Goal: Task Accomplishment & Management: Manage account settings

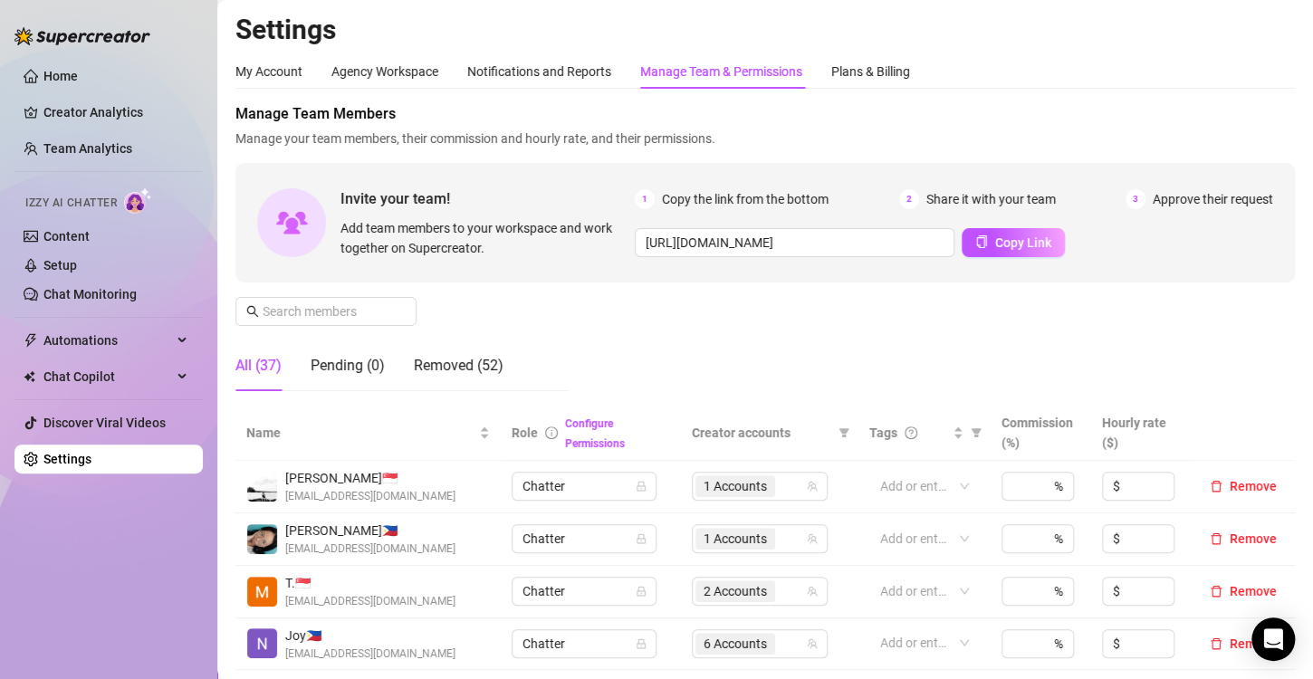
scroll to position [362, 0]
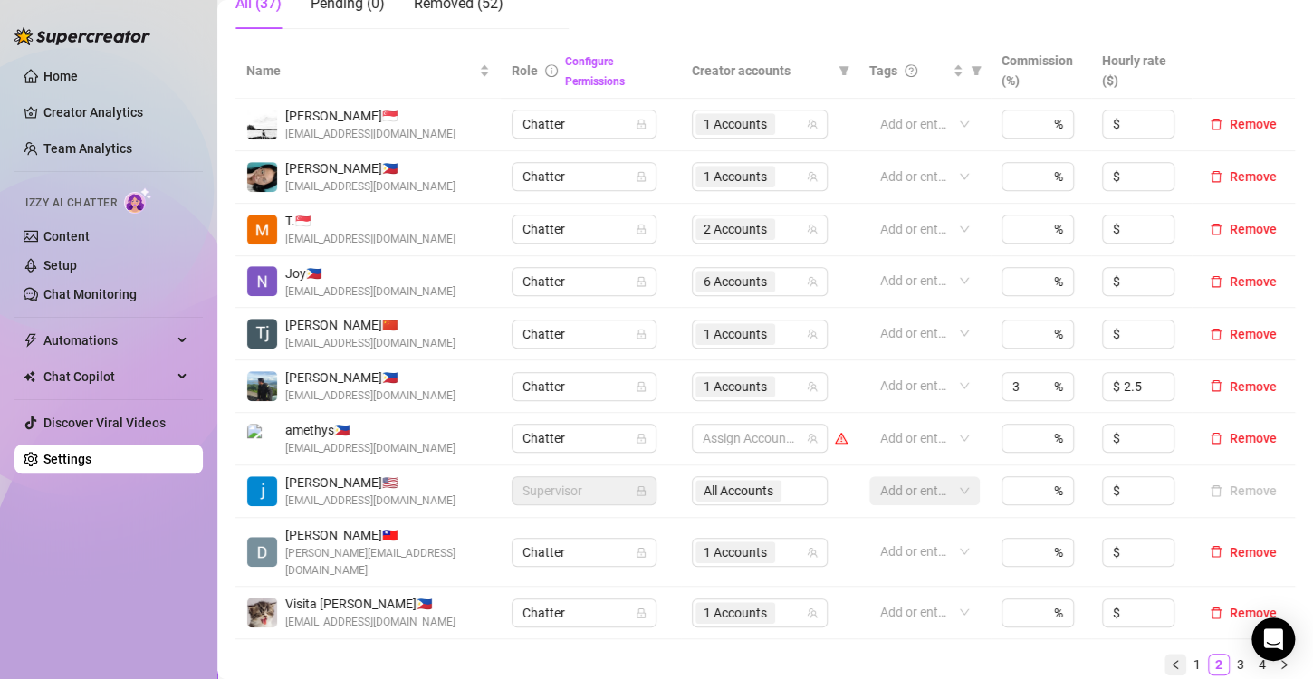
click at [1171, 660] on icon "left" at bounding box center [1173, 664] width 5 height 9
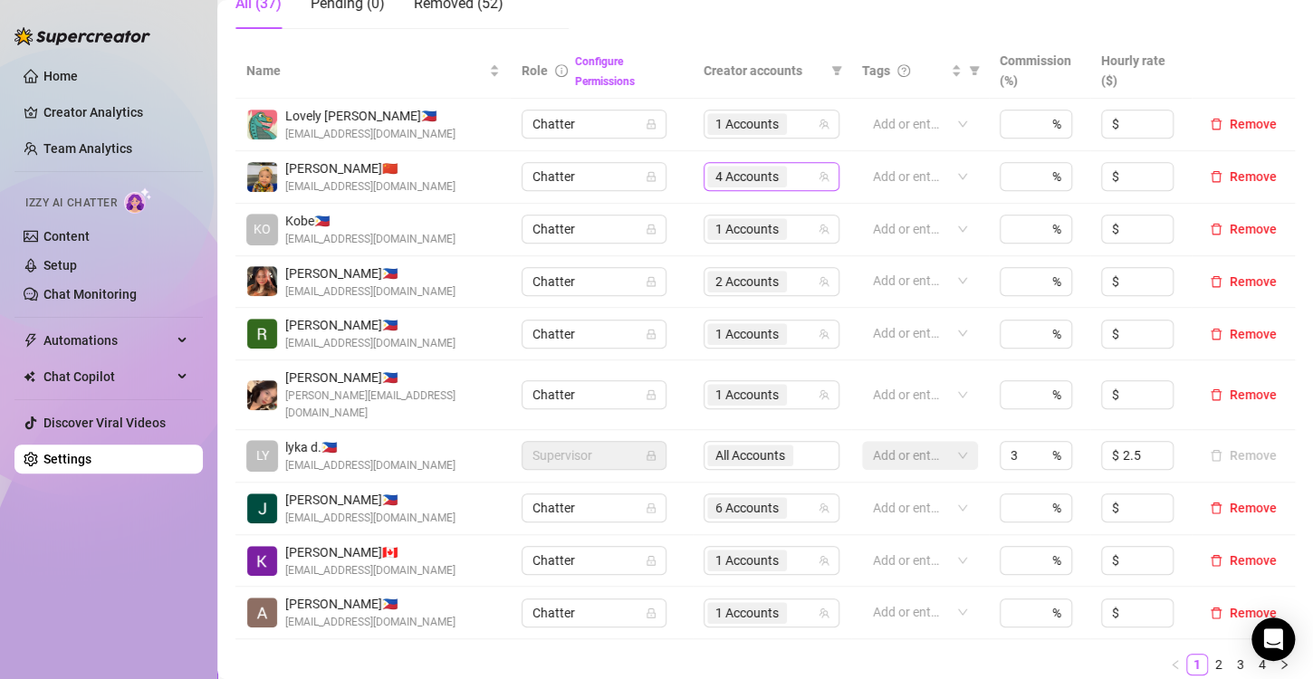
click at [716, 184] on span "4 Accounts" at bounding box center [746, 177] width 63 height 20
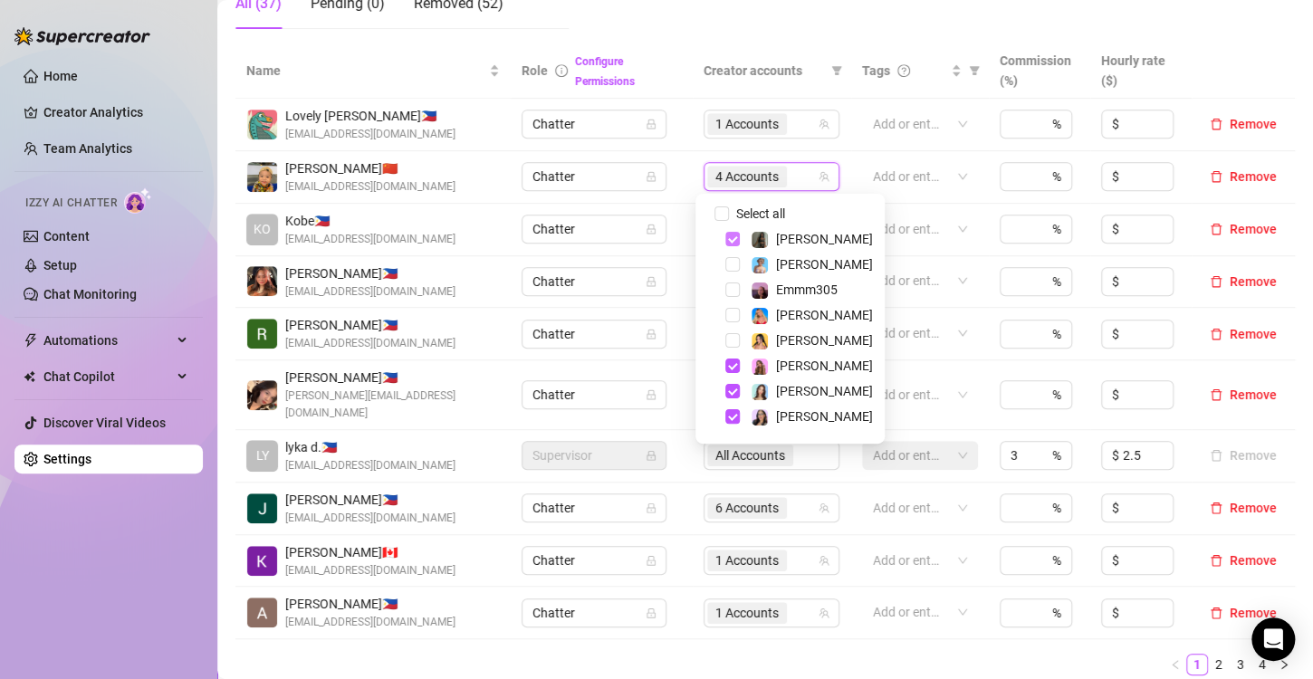
click at [731, 240] on span "Select tree node" at bounding box center [732, 239] width 14 height 14
click at [824, 654] on ul "1 2 3 4" at bounding box center [764, 665] width 1059 height 22
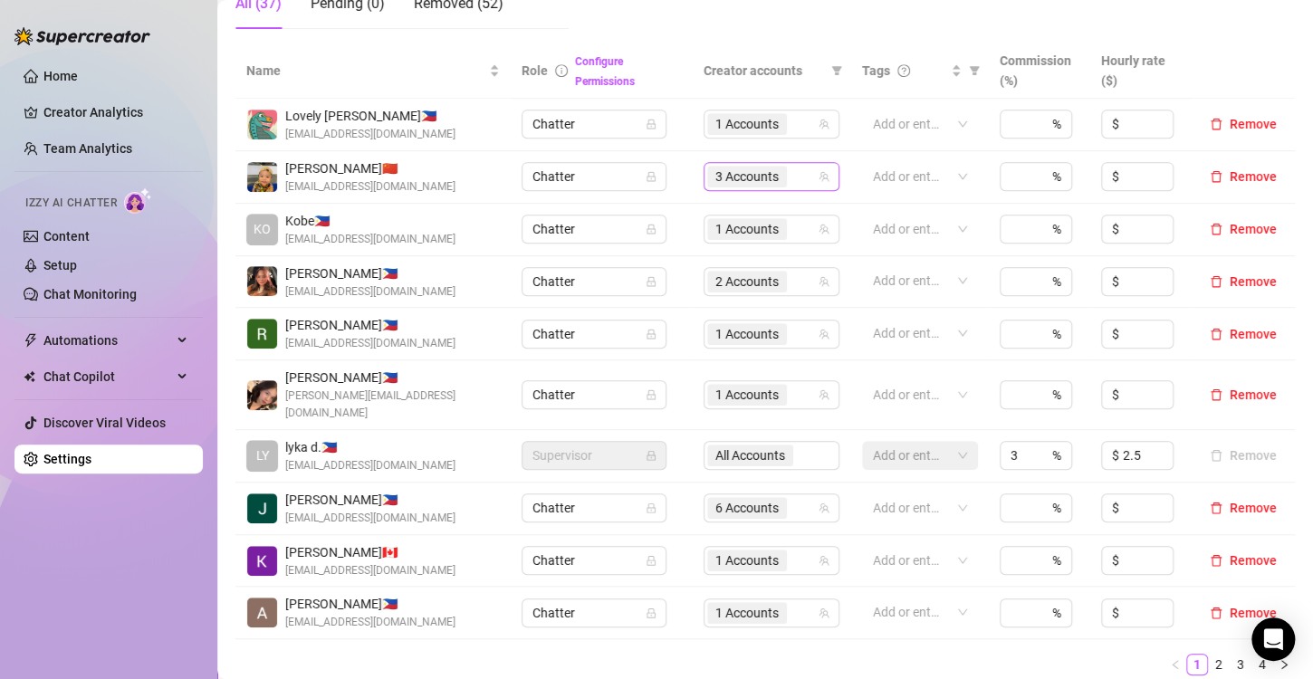
click at [728, 174] on span "3 Accounts" at bounding box center [746, 177] width 63 height 20
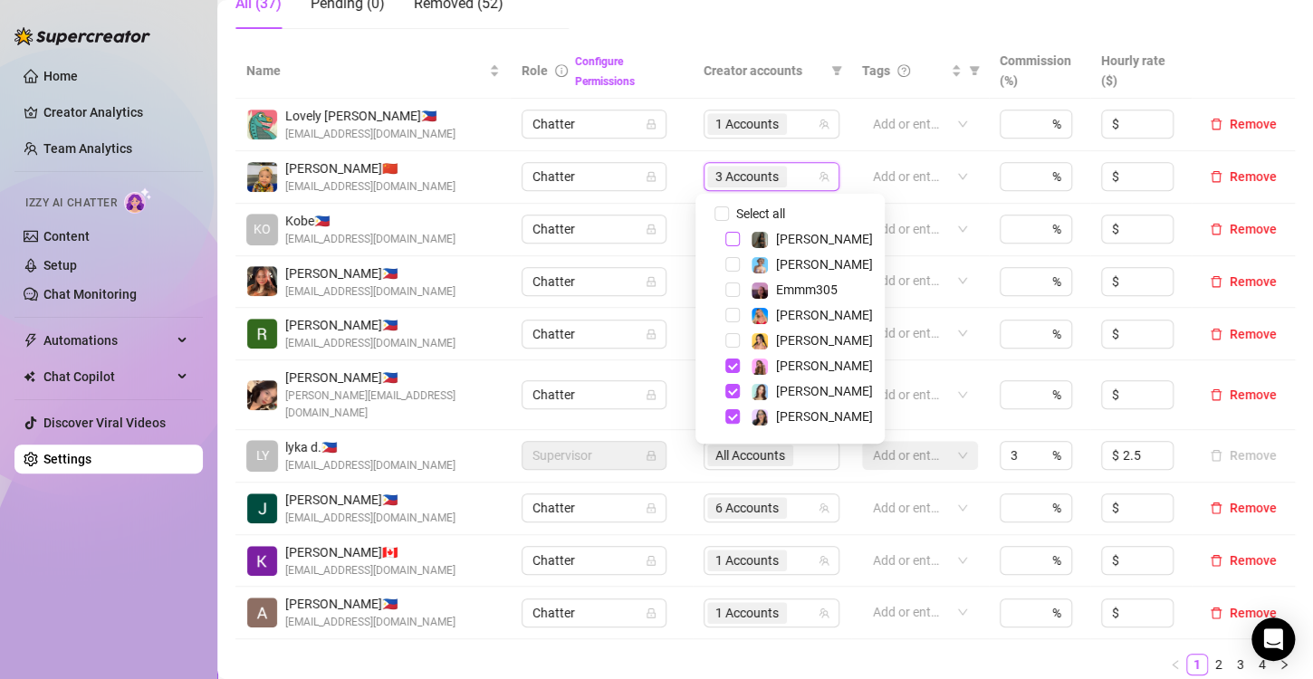
click at [731, 239] on span "Select tree node" at bounding box center [732, 239] width 14 height 14
click at [817, 657] on div "Name Role Configure Permissions Creator accounts Tags Commission (%) Hourly rat…" at bounding box center [764, 366] width 1059 height 646
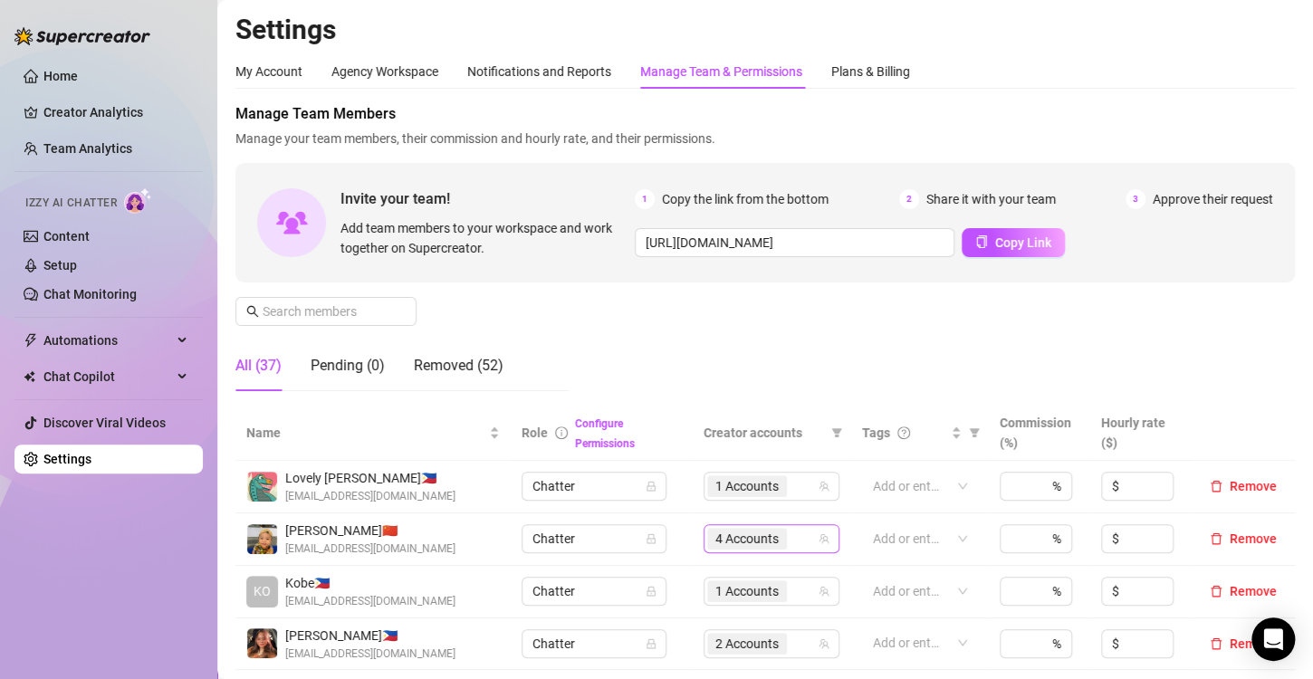
click at [738, 543] on span "4 Accounts" at bounding box center [746, 539] width 63 height 20
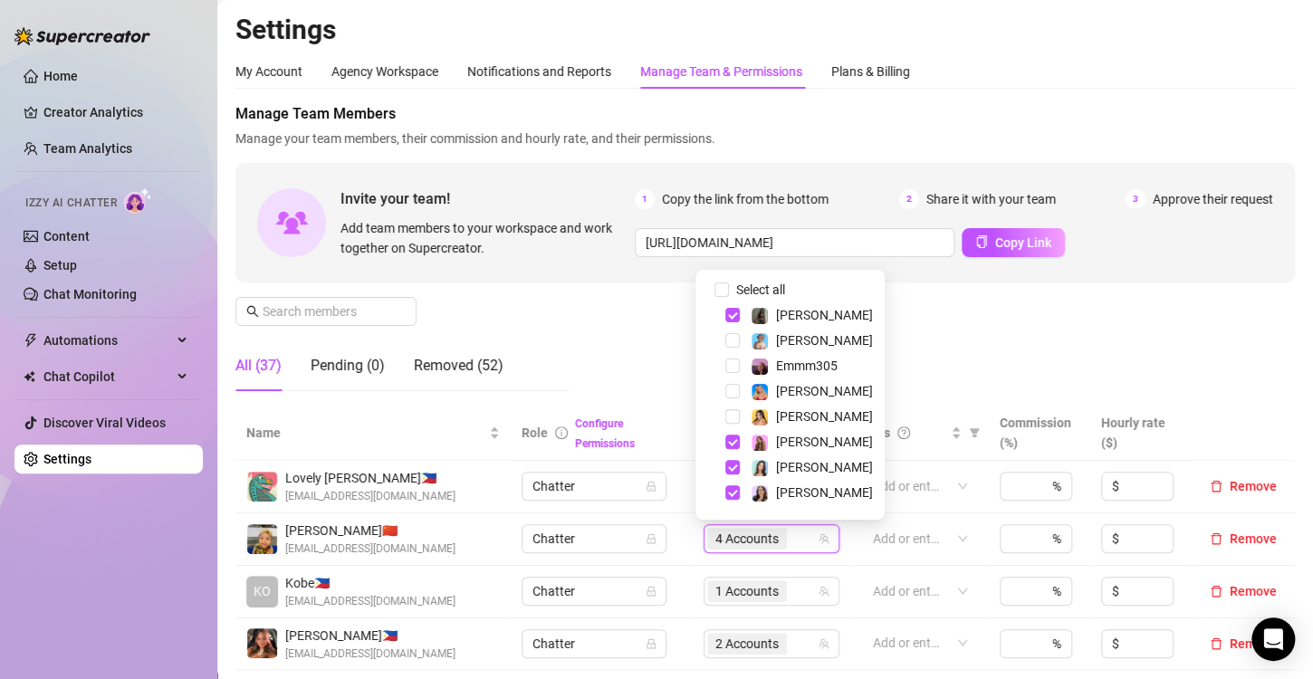
click at [1066, 340] on div "Manage Team Members Manage your team members, their commission and hourly rate,…" at bounding box center [764, 254] width 1059 height 302
